Goal: Obtain resource: Obtain resource

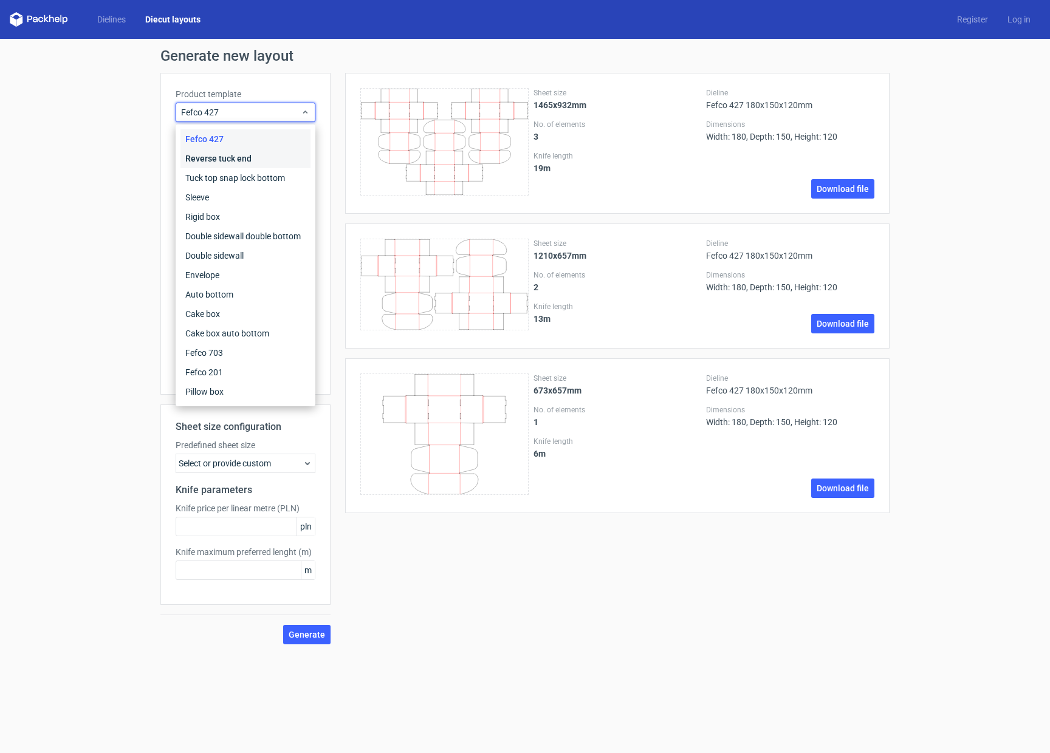
click at [246, 159] on div "Reverse tuck end" at bounding box center [245, 158] width 130 height 19
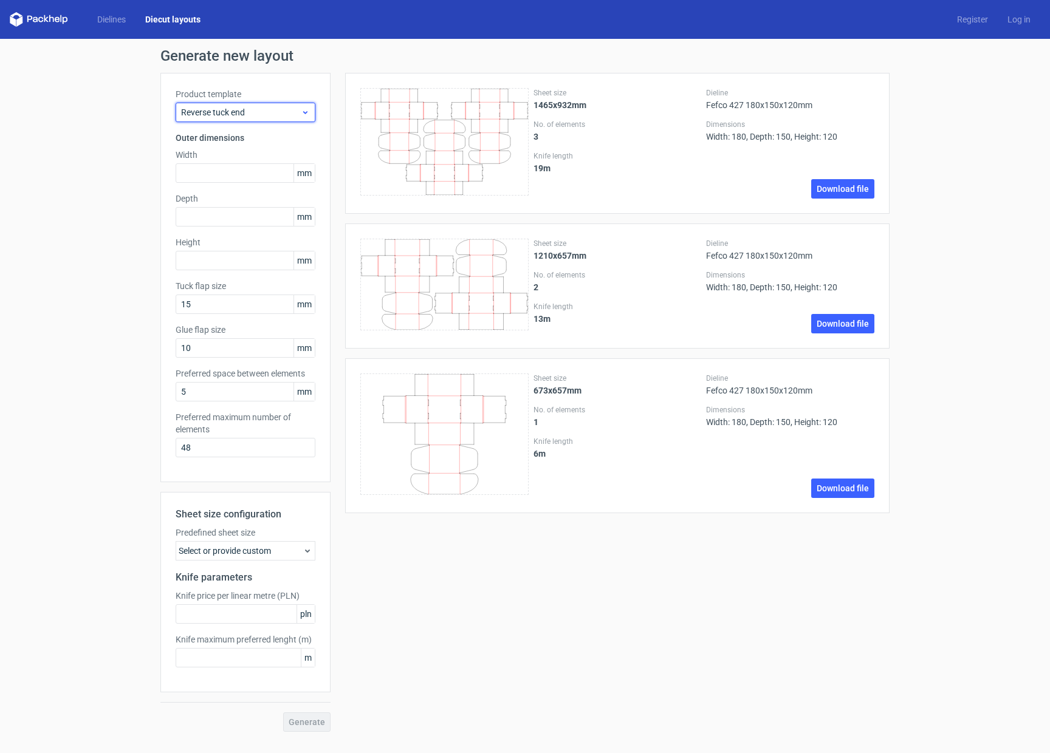
drag, startPoint x: 286, startPoint y: 114, endPoint x: 281, endPoint y: 103, distance: 11.4
click at [286, 114] on span "Reverse tuck end" at bounding box center [241, 112] width 120 height 12
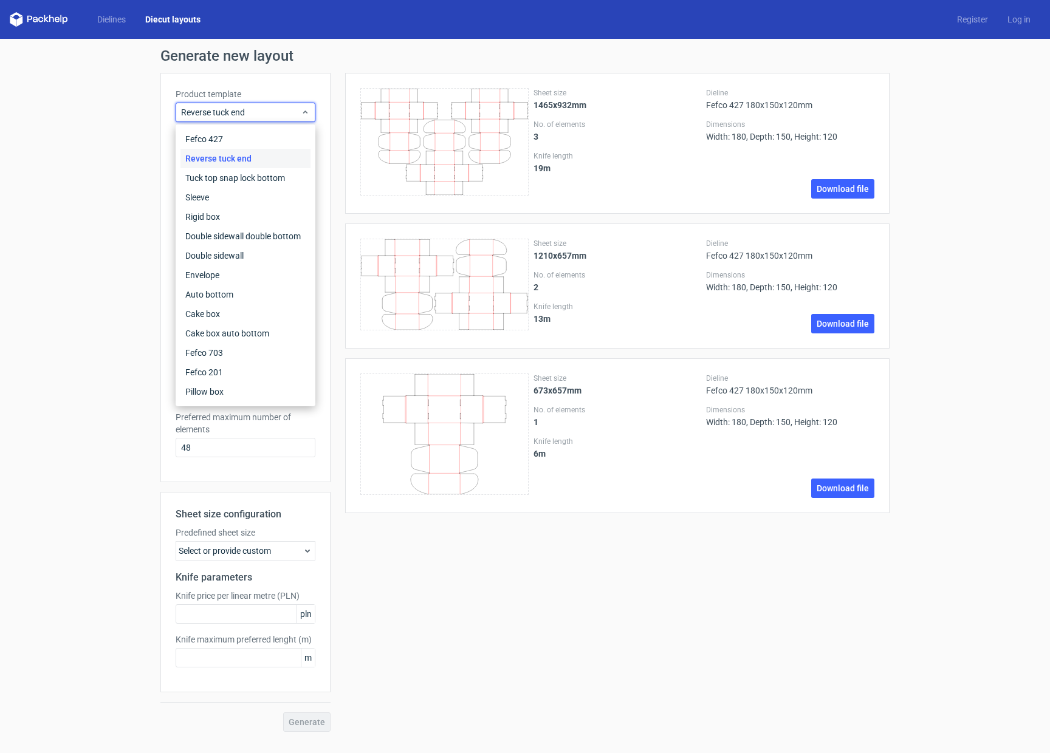
click at [110, 13] on div "Dielines Diecut layouts" at bounding box center [110, 19] width 201 height 15
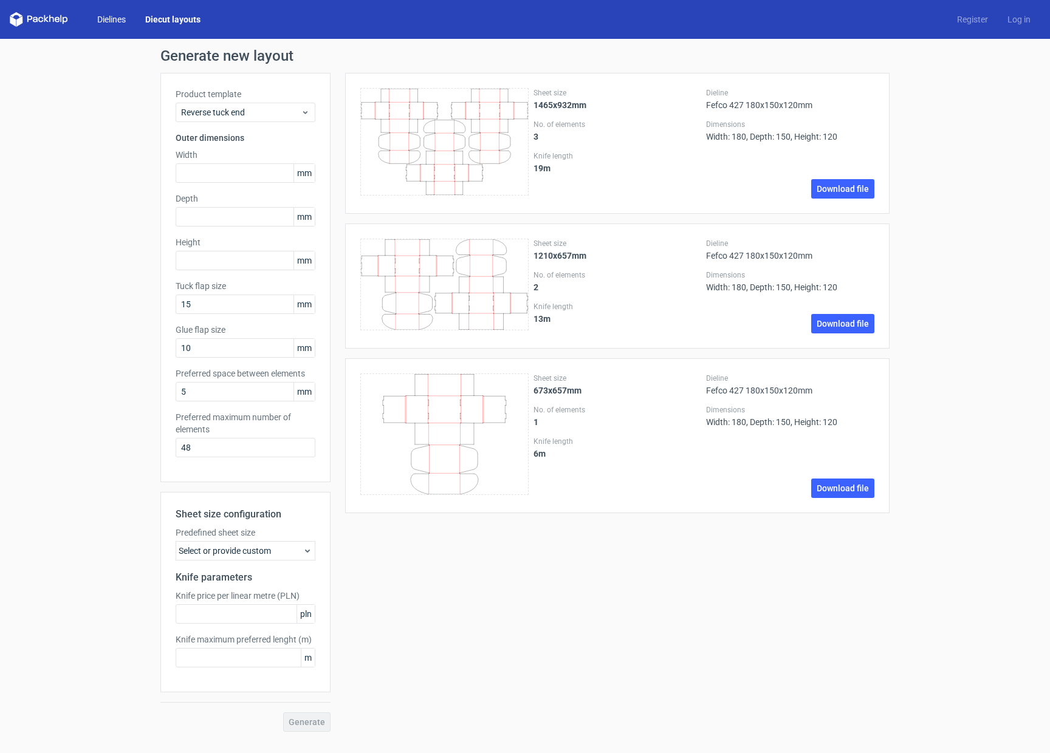
click at [114, 23] on link "Dielines" at bounding box center [112, 19] width 48 height 12
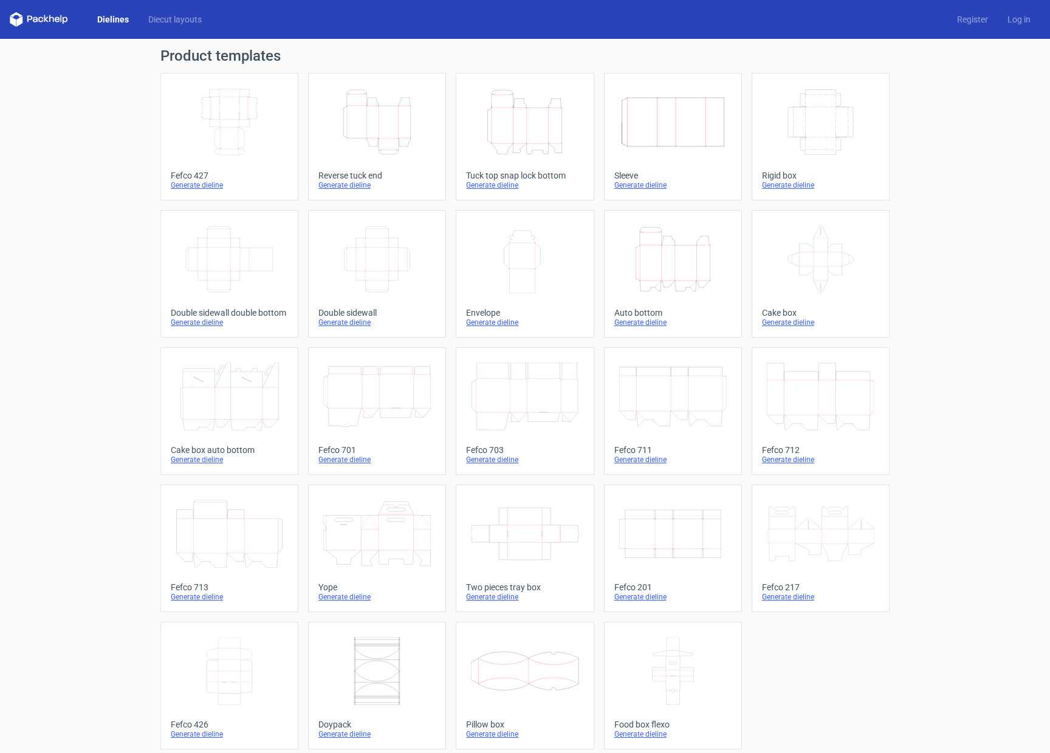
click at [699, 288] on icon "Height Depth Width" at bounding box center [673, 259] width 108 height 68
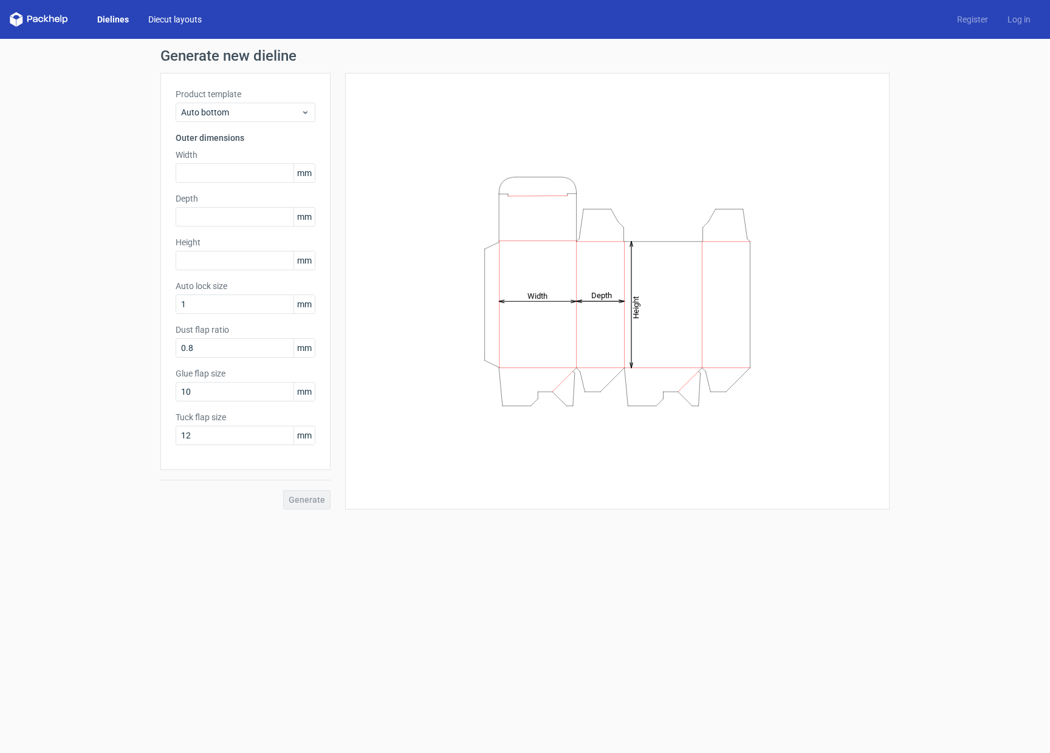
click at [182, 21] on link "Diecut layouts" at bounding box center [175, 19] width 73 height 12
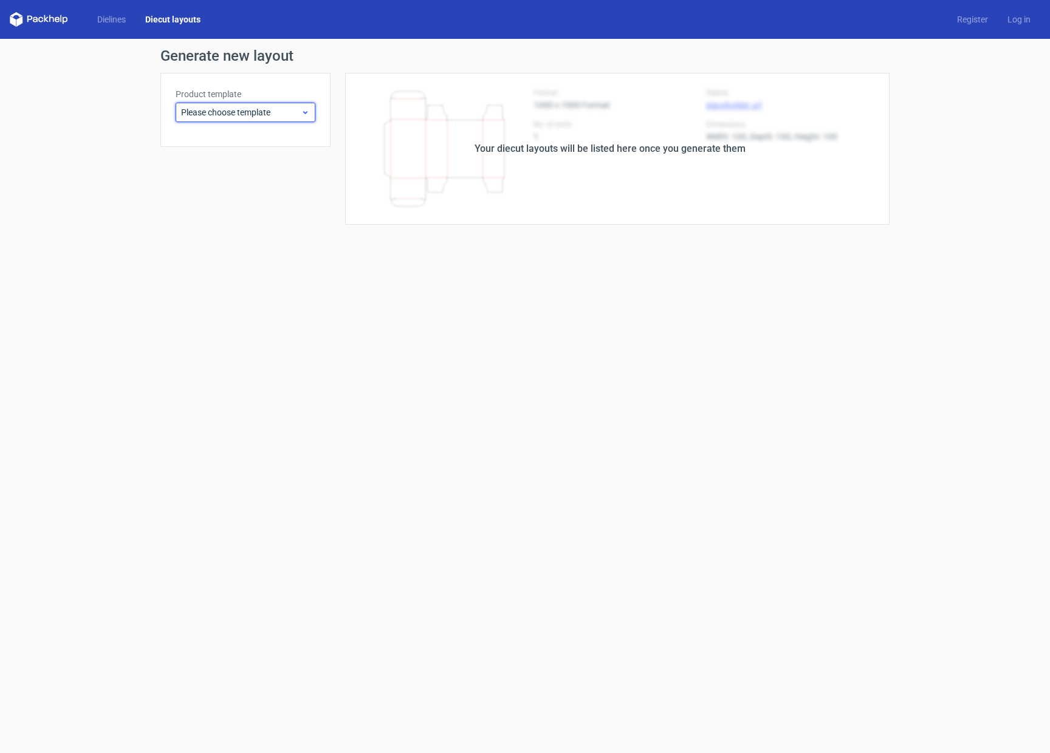
drag, startPoint x: 249, startPoint y: 111, endPoint x: 255, endPoint y: 118, distance: 10.3
click at [249, 111] on span "Please choose template" at bounding box center [241, 112] width 120 height 12
click at [219, 293] on div "Auto bottom" at bounding box center [245, 294] width 130 height 19
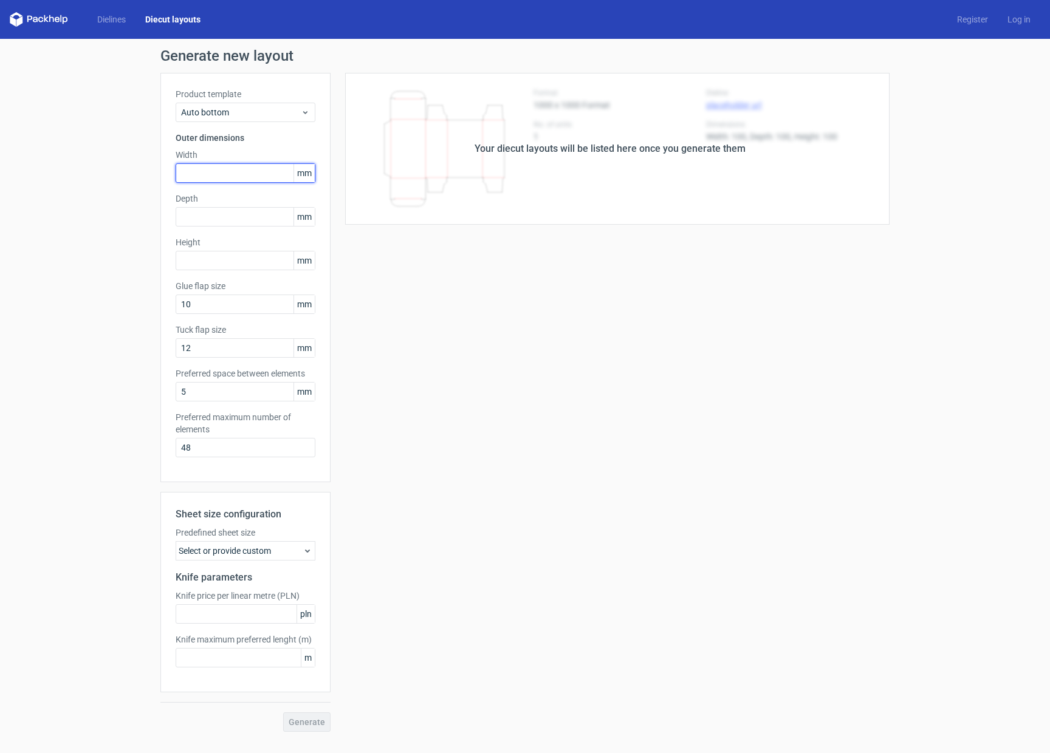
drag, startPoint x: 238, startPoint y: 168, endPoint x: 269, endPoint y: 159, distance: 33.1
click at [238, 168] on input "text" at bounding box center [246, 172] width 140 height 19
type input "175"
click at [236, 218] on input "text" at bounding box center [246, 216] width 140 height 19
type input "130"
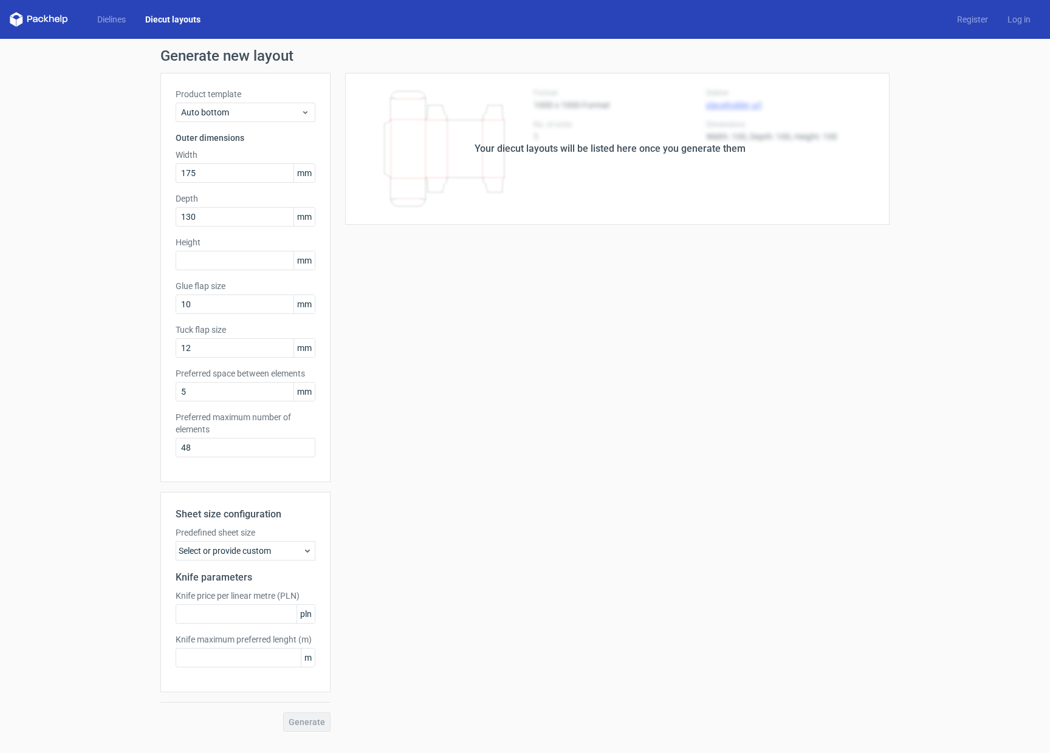
click at [242, 270] on div "Product template Auto bottom Outer dimensions Width 175 mm Depth 130 mm Height …" at bounding box center [245, 278] width 170 height 410
click at [284, 262] on input "text" at bounding box center [246, 260] width 140 height 19
type input "145"
click at [598, 442] on div "Your diecut layouts will be listed here once you generate them Height Depth Wid…" at bounding box center [610, 402] width 559 height 659
click at [315, 719] on span "Generate" at bounding box center [307, 722] width 36 height 9
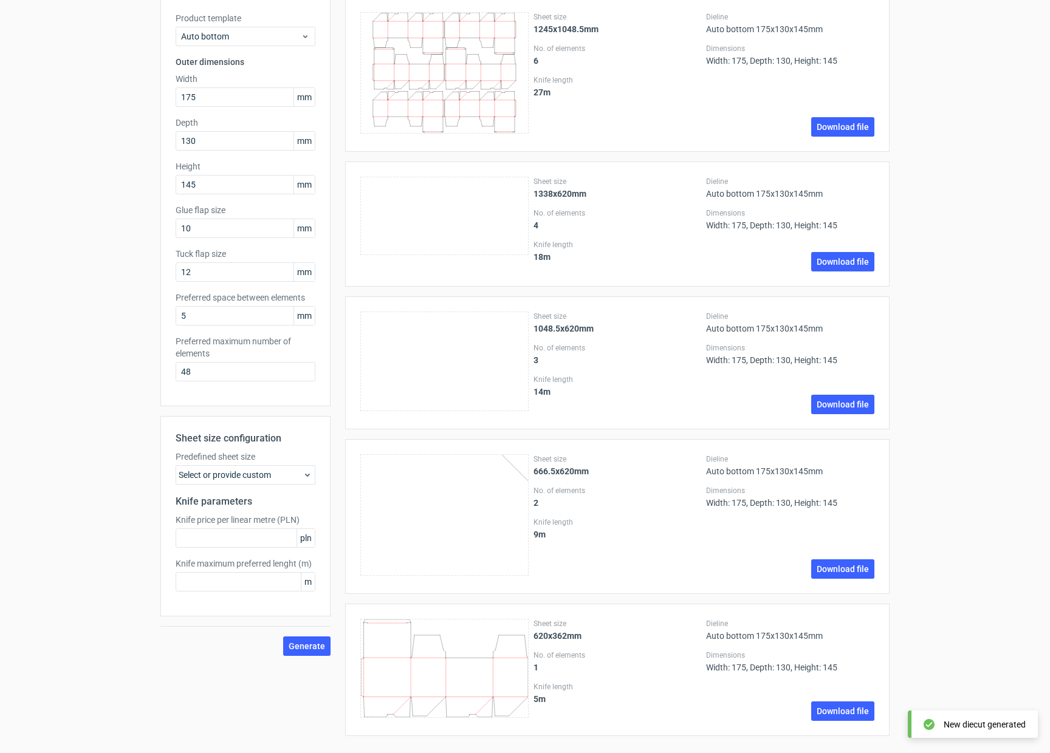
scroll to position [79, 0]
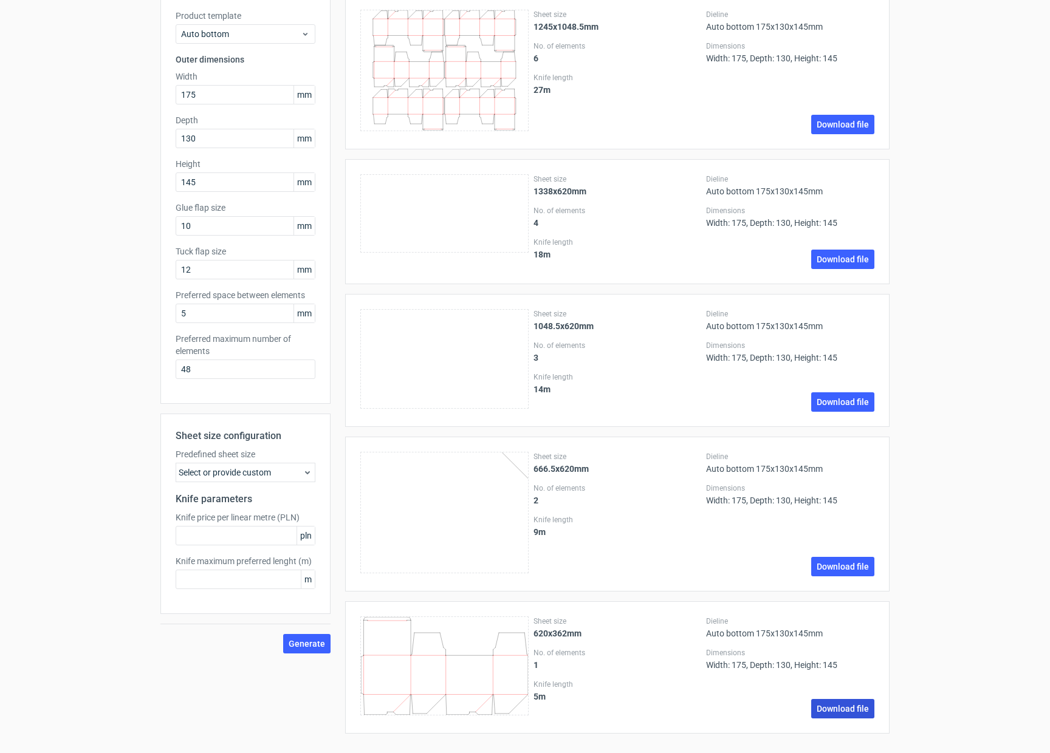
click at [845, 705] on link "Download file" at bounding box center [842, 708] width 63 height 19
